Goal: Navigation & Orientation: Find specific page/section

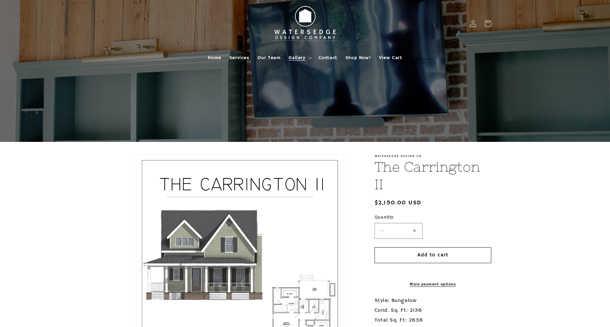
click at [295, 56] on span "Gallery" at bounding box center [296, 58] width 17 height 6
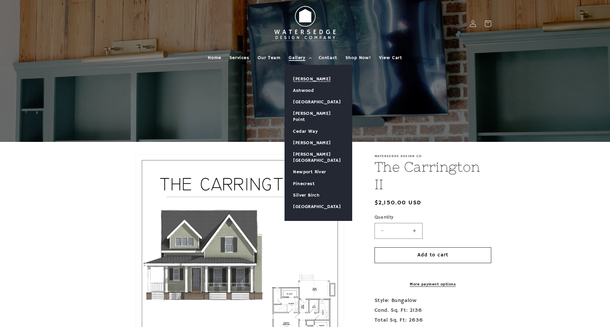
click at [306, 76] on link "[PERSON_NAME]" at bounding box center [318, 78] width 67 height 11
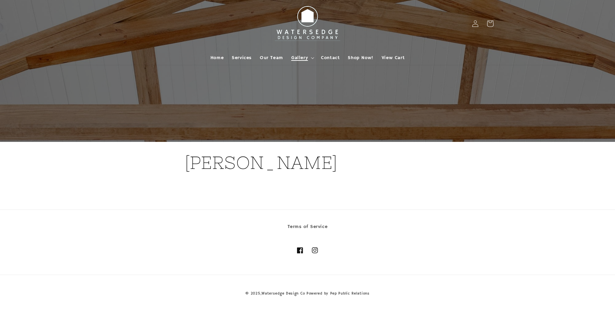
click at [299, 58] on span "Gallery" at bounding box center [299, 58] width 17 height 6
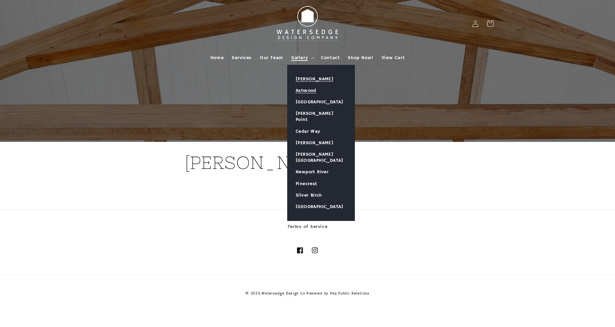
click at [308, 93] on link "Ashwood" at bounding box center [320, 90] width 67 height 11
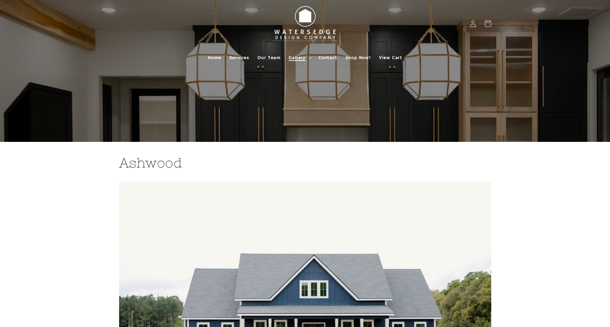
click at [300, 58] on span "Gallery" at bounding box center [296, 58] width 17 height 6
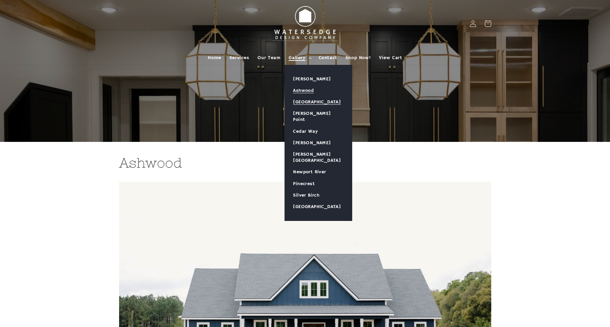
click at [304, 103] on link "[GEOGRAPHIC_DATA]" at bounding box center [318, 101] width 67 height 11
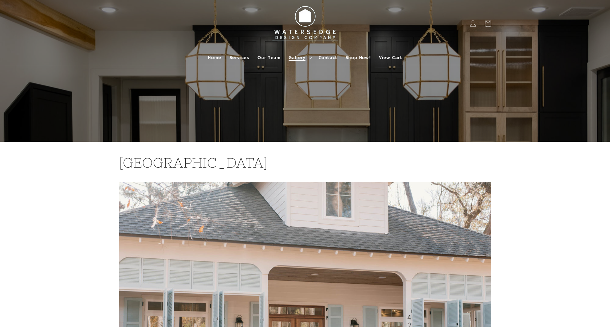
click at [299, 57] on span "Gallery" at bounding box center [296, 58] width 17 height 6
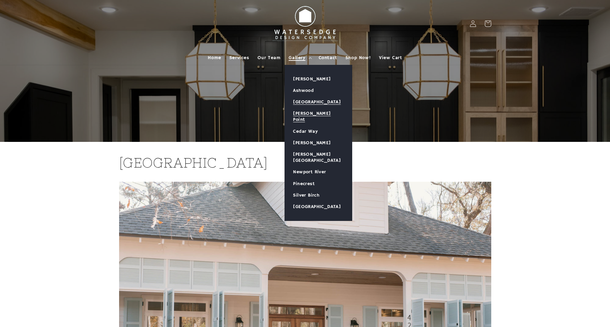
click at [307, 112] on link "[PERSON_NAME] Point" at bounding box center [318, 117] width 67 height 18
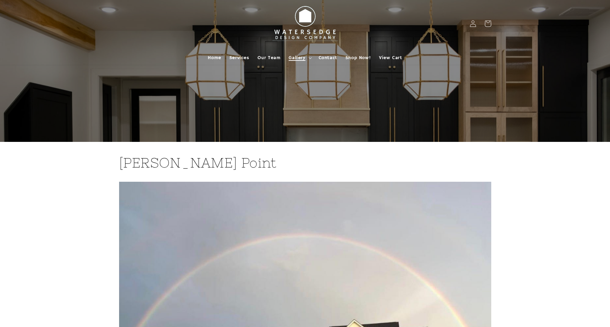
click at [302, 55] on span "Gallery" at bounding box center [296, 58] width 17 height 6
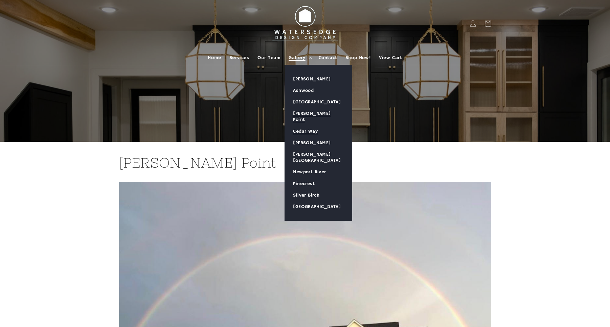
click at [306, 126] on link "Cedar Way" at bounding box center [318, 131] width 67 height 11
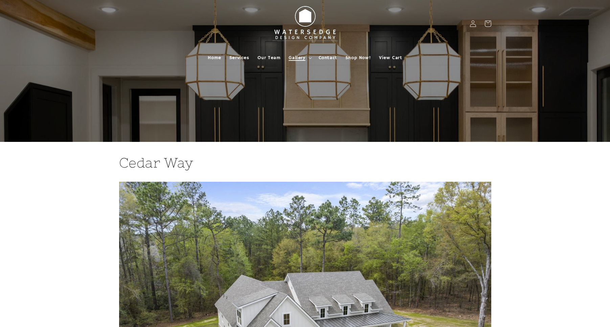
click at [295, 60] on span "Gallery" at bounding box center [296, 58] width 17 height 6
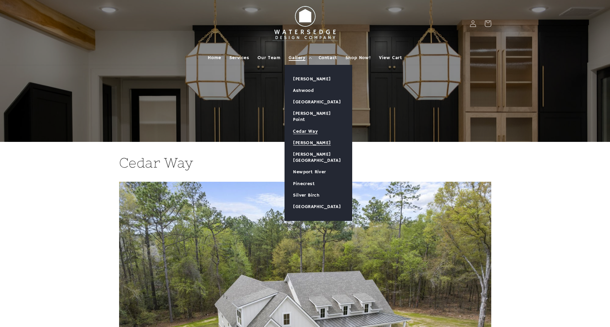
click at [310, 137] on link "[PERSON_NAME]" at bounding box center [318, 142] width 67 height 11
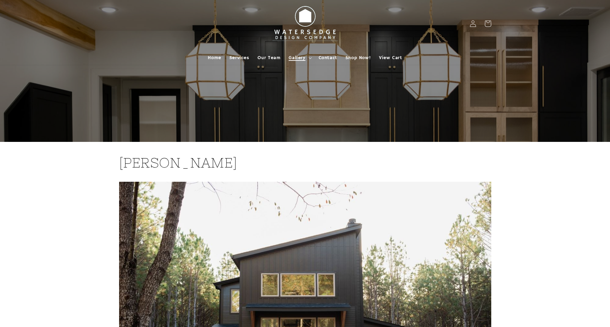
click at [293, 58] on span "Gallery" at bounding box center [296, 58] width 17 height 6
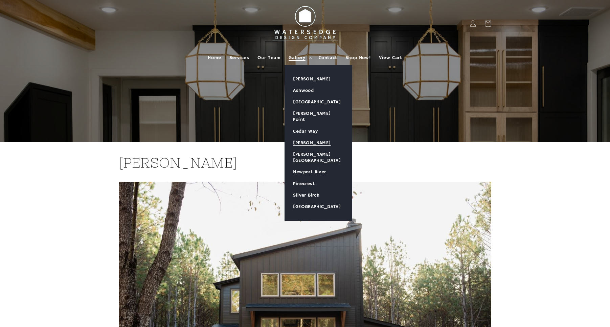
click at [312, 149] on link "[PERSON_NAME][GEOGRAPHIC_DATA]" at bounding box center [318, 158] width 67 height 18
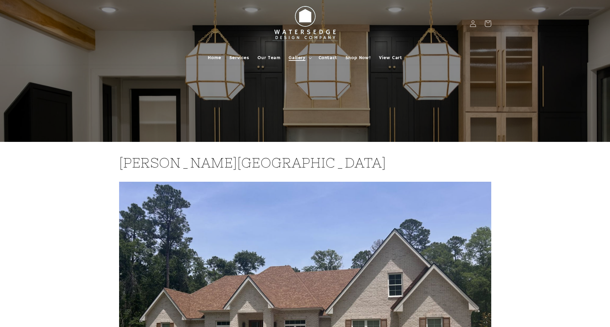
click at [295, 58] on span "Gallery" at bounding box center [296, 58] width 17 height 6
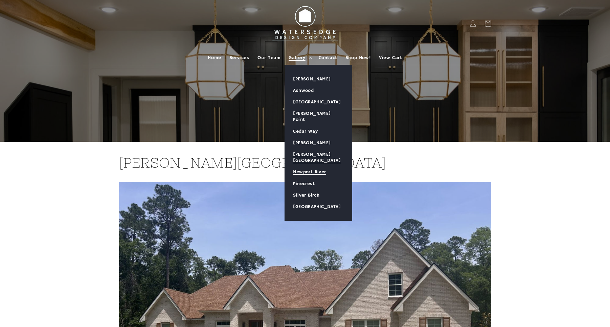
click at [315, 166] on link "Newport River" at bounding box center [318, 171] width 67 height 11
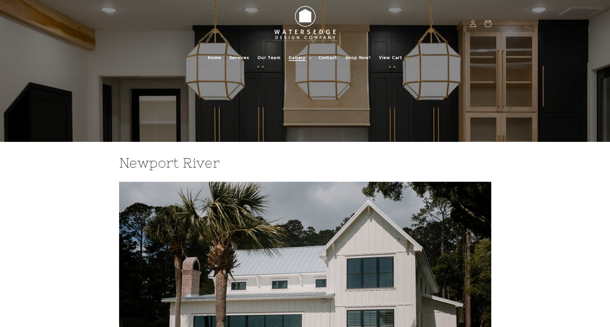
click at [299, 57] on span "Gallery" at bounding box center [296, 58] width 17 height 6
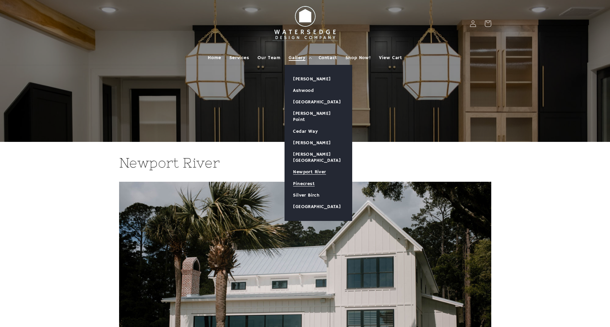
click at [312, 178] on link "Pinecrest" at bounding box center [318, 183] width 67 height 11
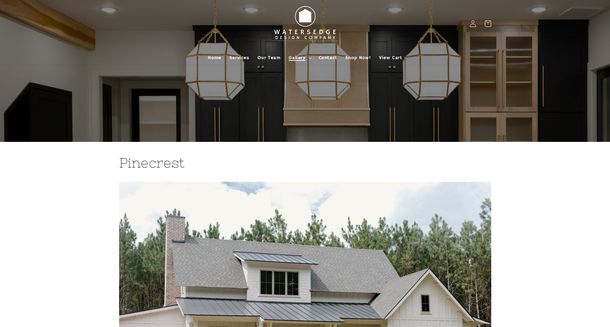
click at [299, 55] on span "Gallery" at bounding box center [296, 58] width 17 height 6
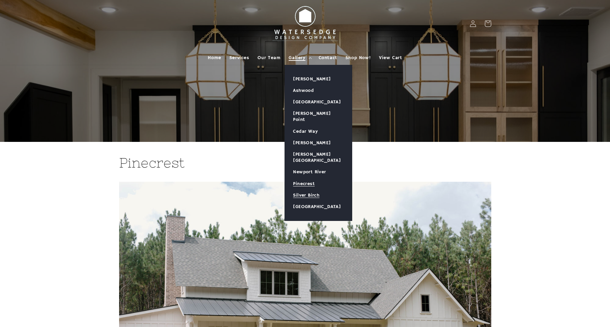
click at [306, 190] on link "Silver Birch" at bounding box center [318, 195] width 67 height 11
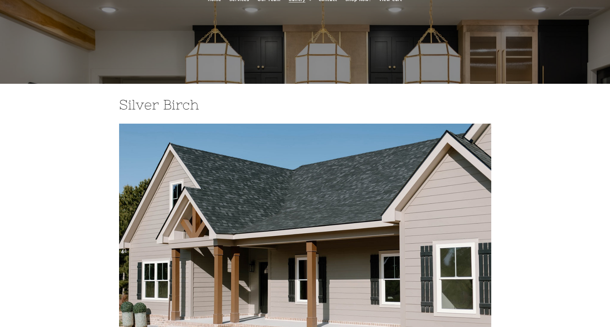
scroll to position [0, 0]
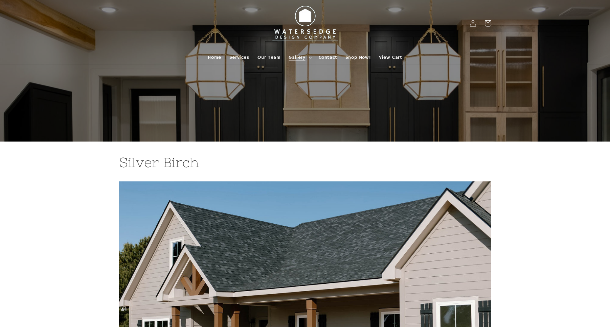
click at [298, 57] on span "Gallery" at bounding box center [296, 57] width 17 height 6
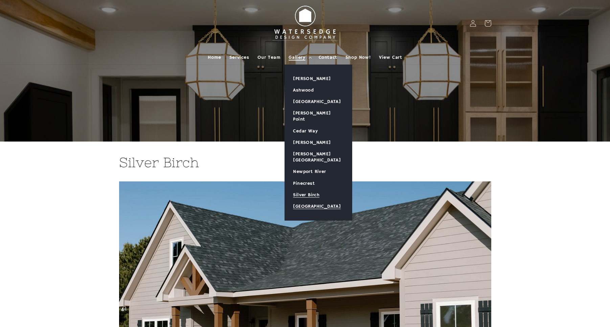
click at [312, 201] on link "[GEOGRAPHIC_DATA]" at bounding box center [318, 206] width 67 height 11
